Goal: Check status: Check status

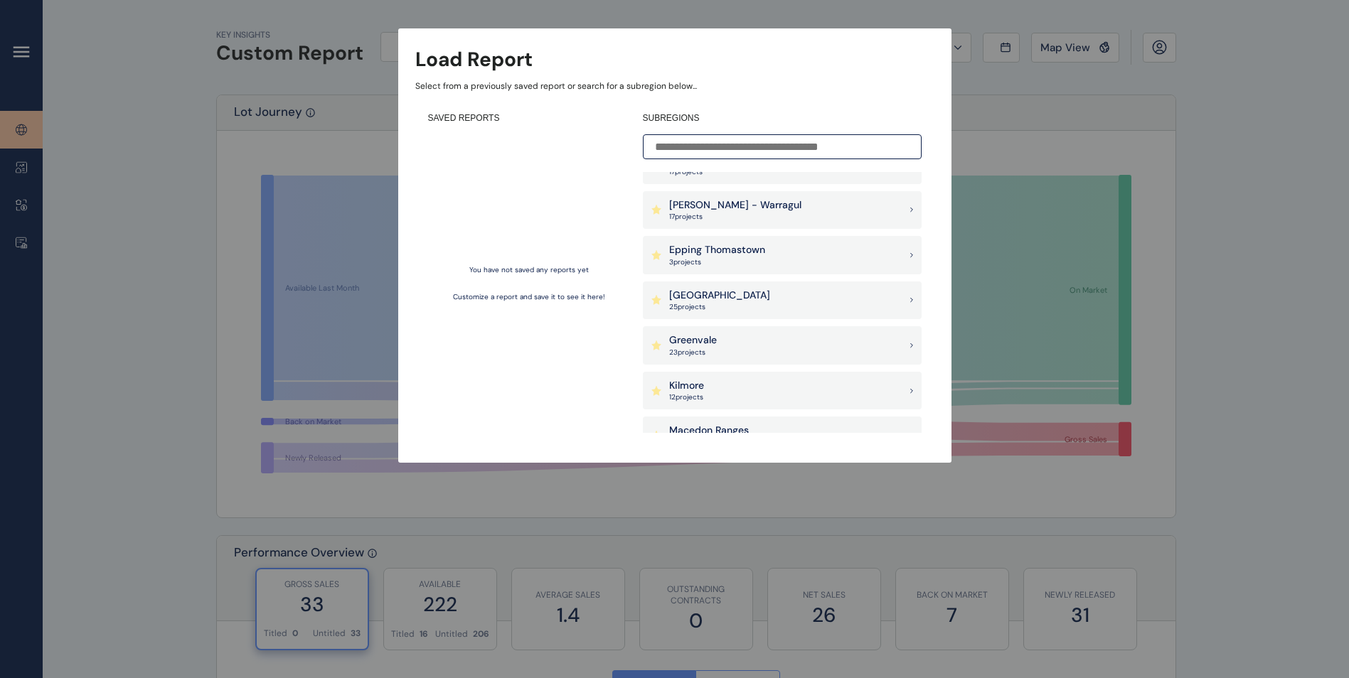
scroll to position [711, 0]
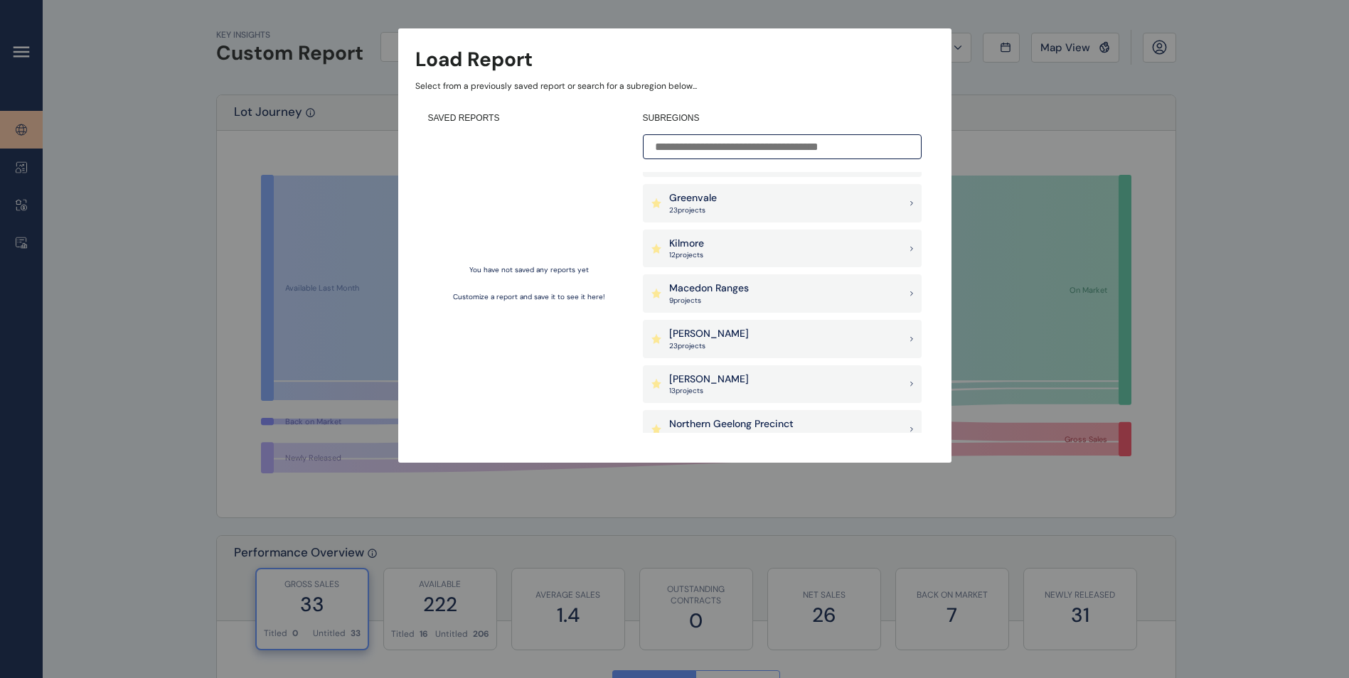
click at [739, 375] on p "[PERSON_NAME]" at bounding box center [709, 380] width 80 height 14
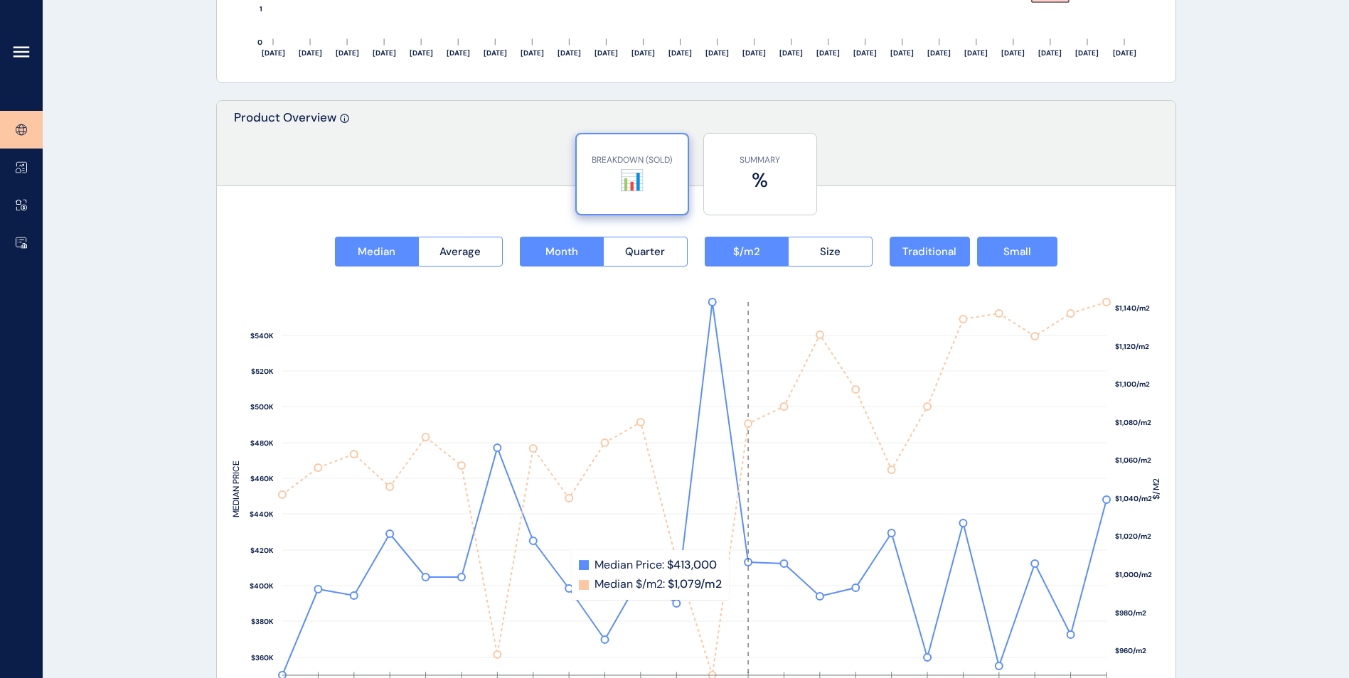
scroll to position [1675, 0]
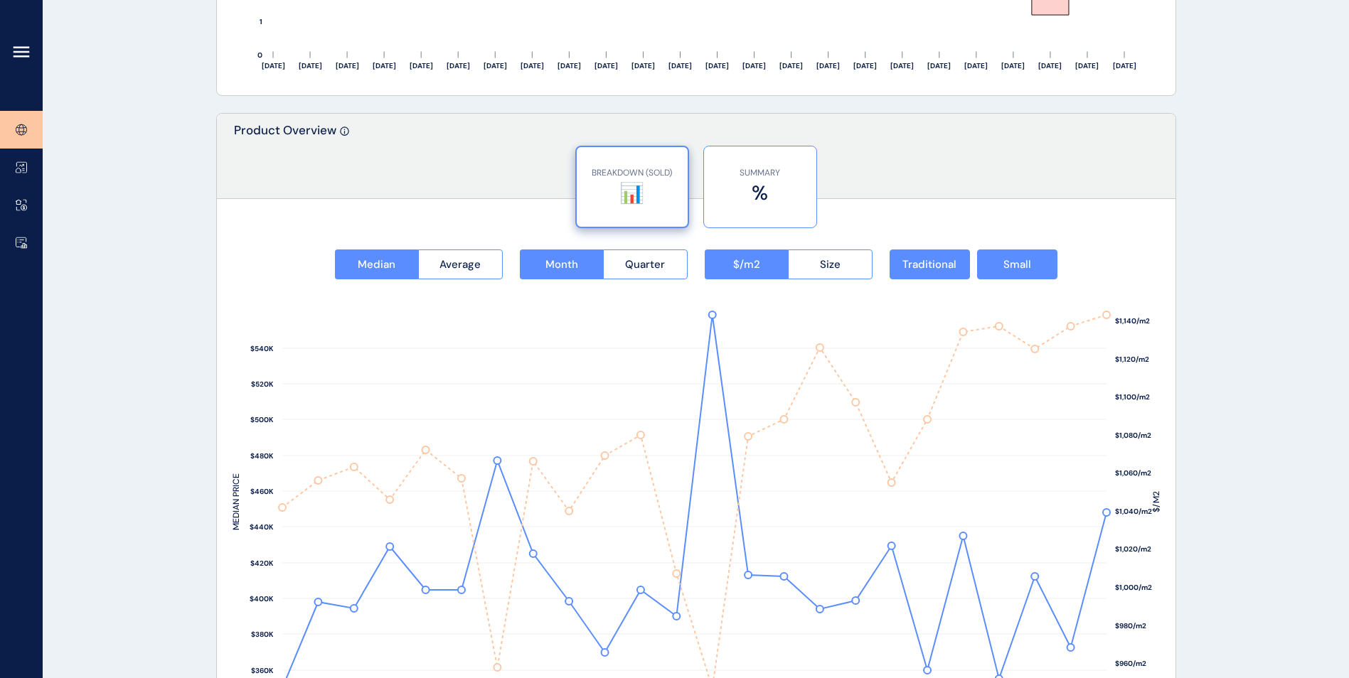
click at [759, 190] on label "%" at bounding box center [760, 193] width 98 height 28
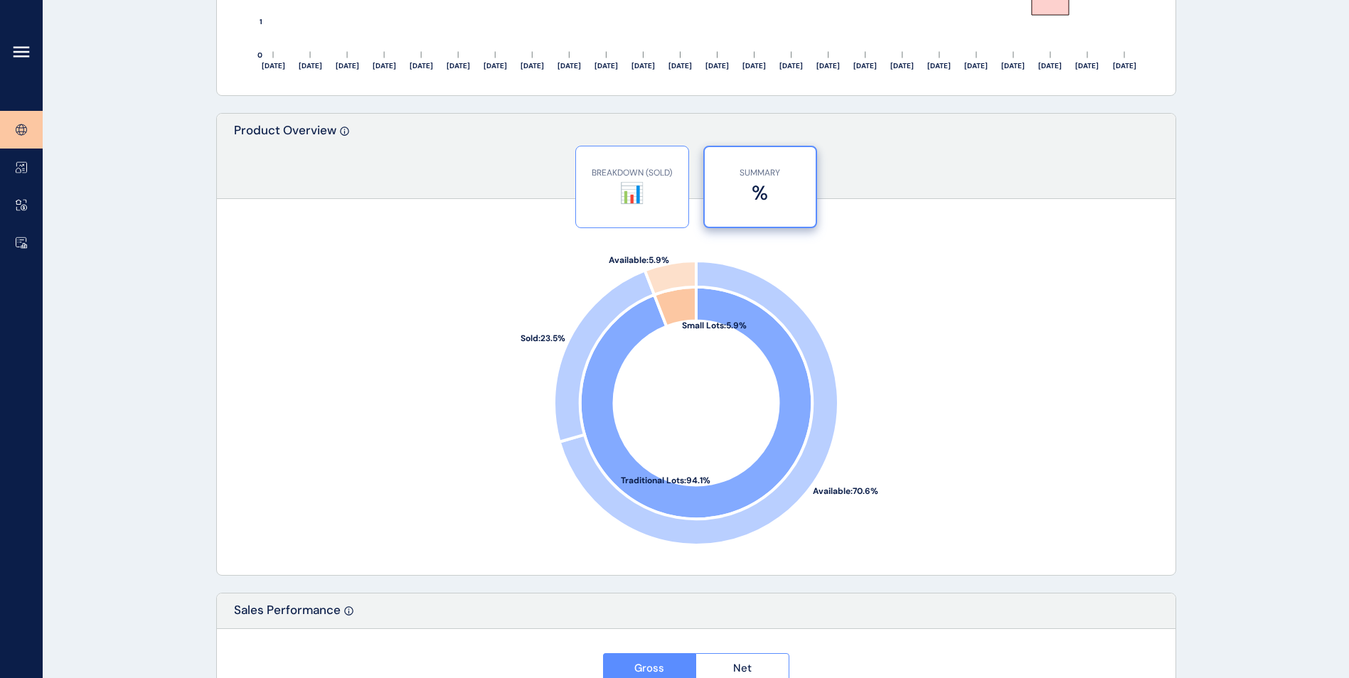
click at [666, 176] on p "BREAKDOWN (SOLD)" at bounding box center [632, 173] width 98 height 12
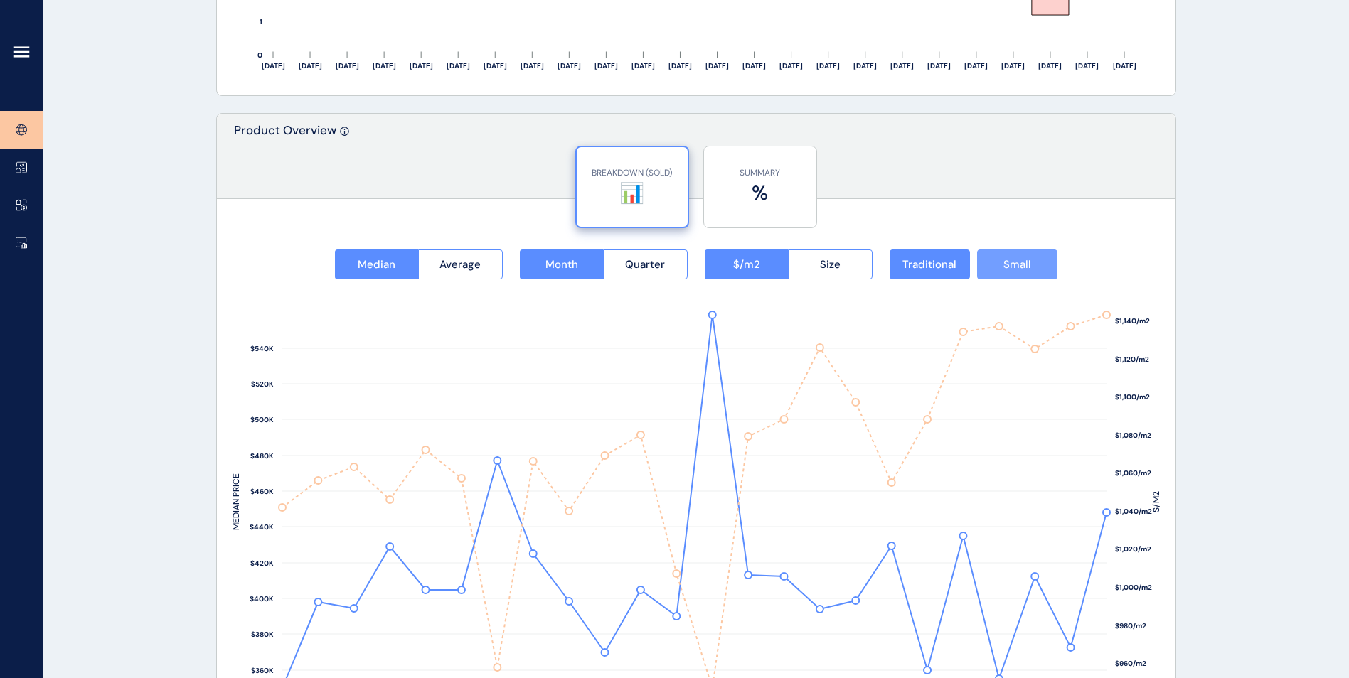
click at [904, 262] on span "Small" at bounding box center [1017, 264] width 28 height 14
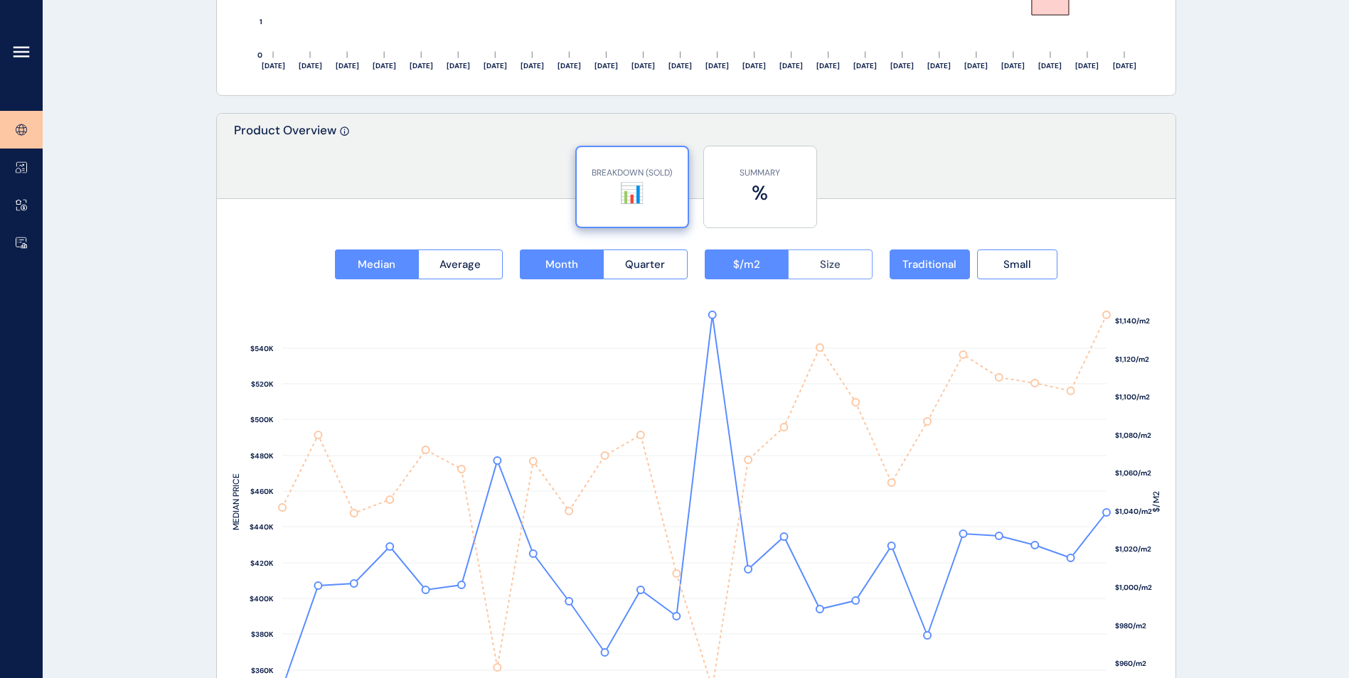
click at [815, 262] on button "Size" at bounding box center [830, 265] width 85 height 30
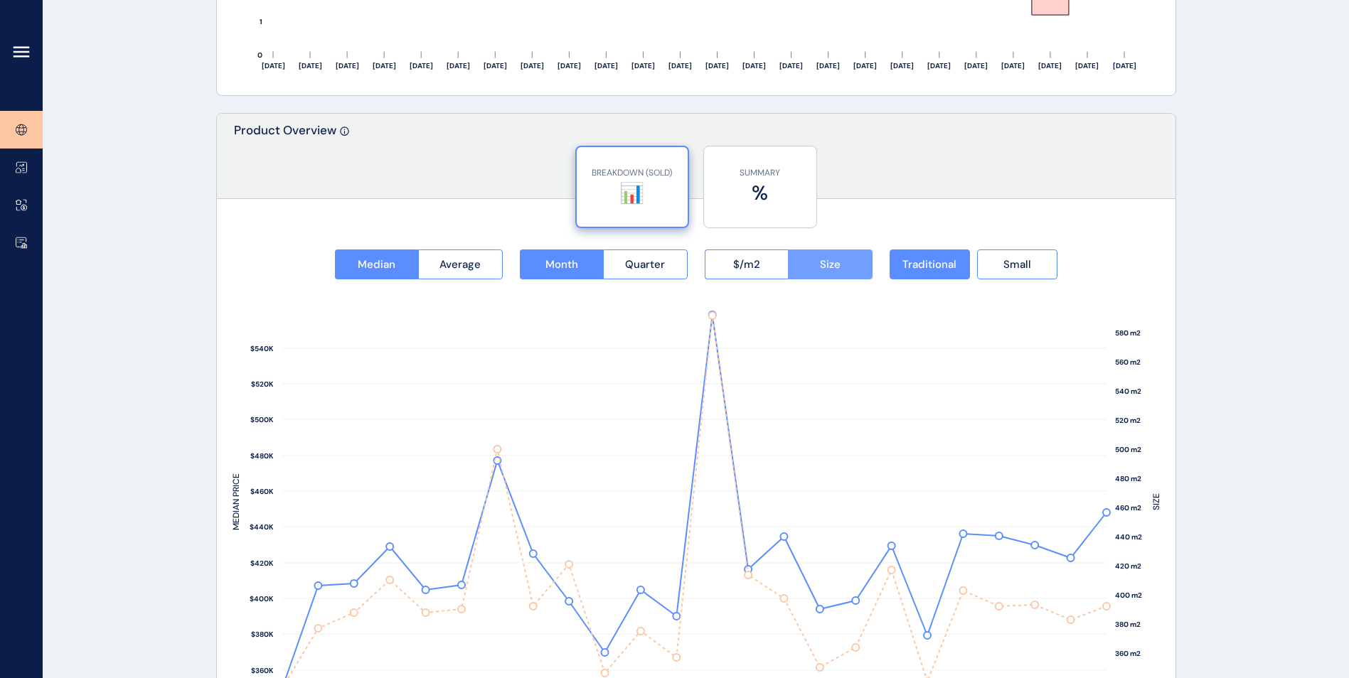
scroll to position [1817, 0]
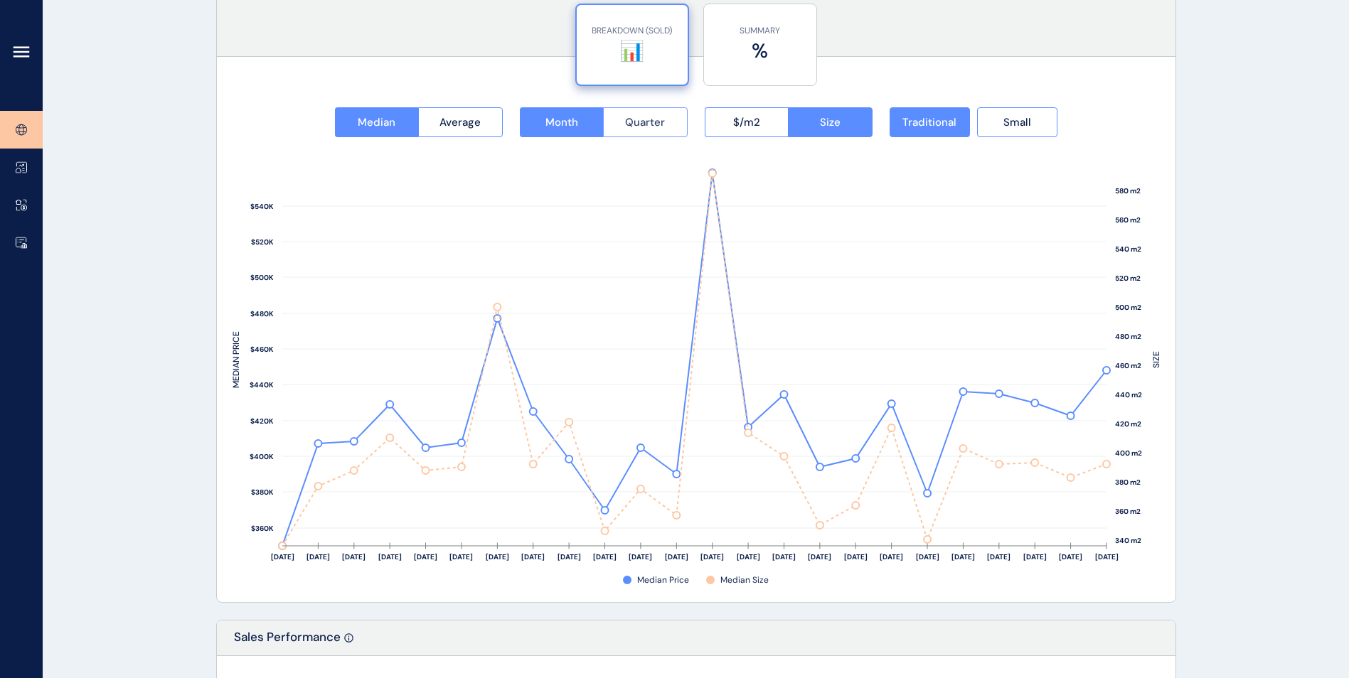
click at [646, 119] on span "Quarter" at bounding box center [645, 122] width 40 height 14
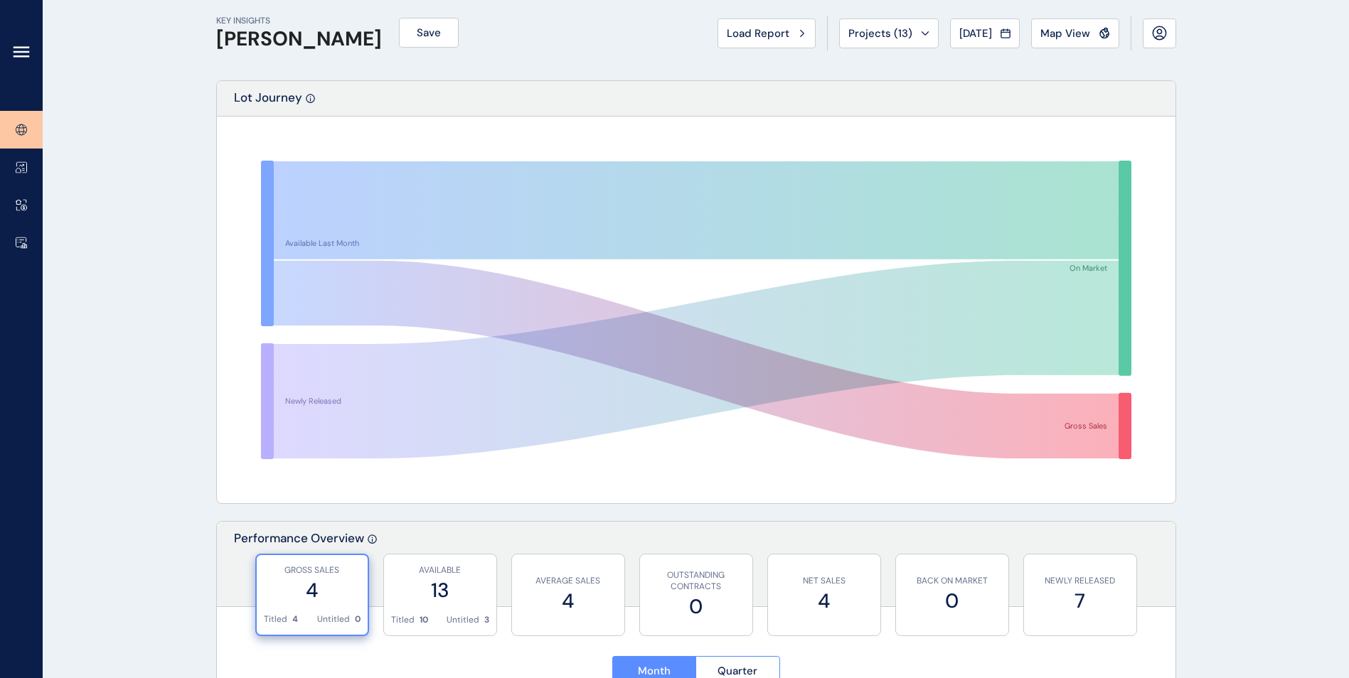
scroll to position [0, 0]
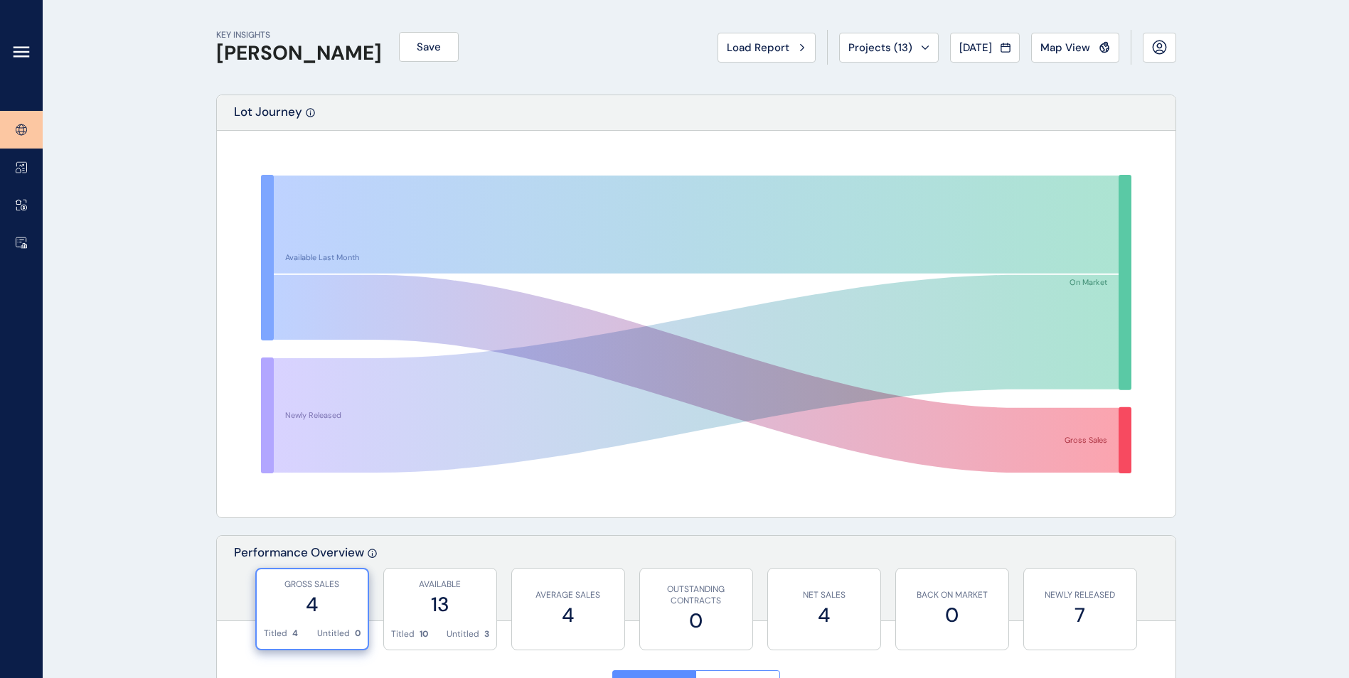
click at [22, 49] on icon at bounding box center [21, 51] width 17 height 17
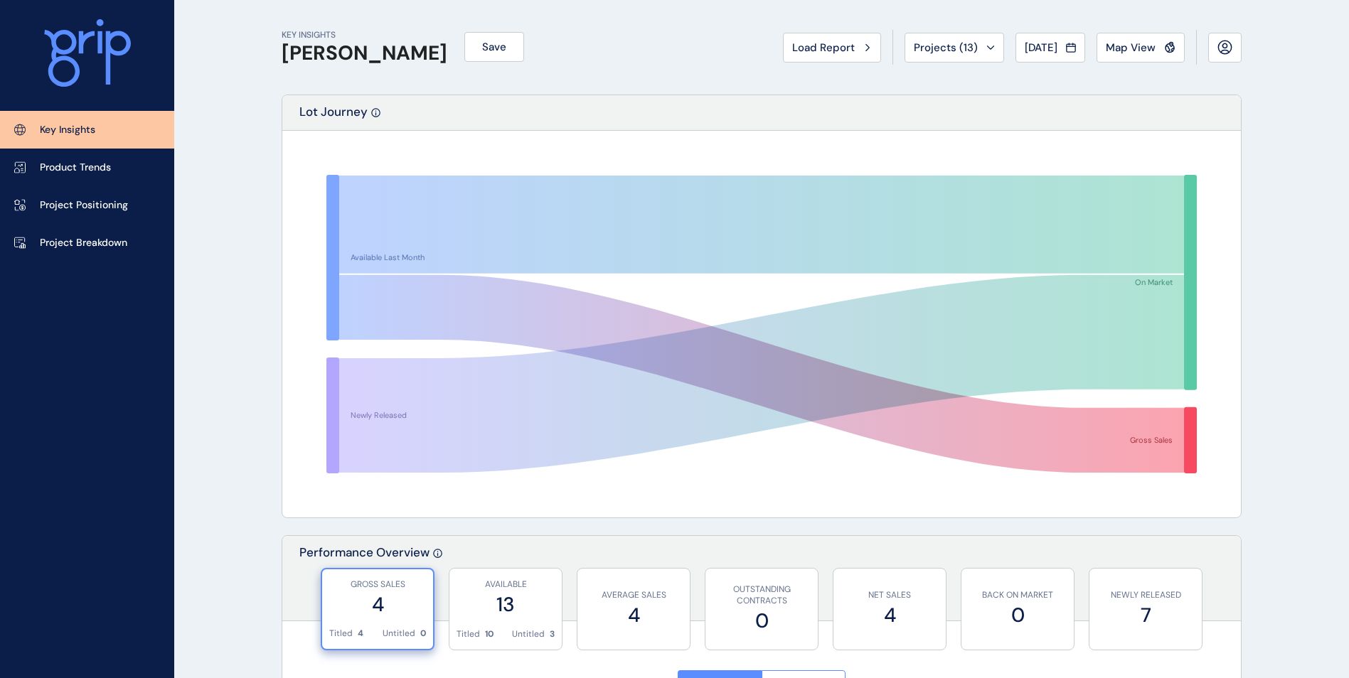
click at [82, 131] on p "Key Insights" at bounding box center [67, 130] width 55 height 14
click at [904, 48] on icon at bounding box center [1169, 47] width 11 height 12
